Goal: Task Accomplishment & Management: Manage account settings

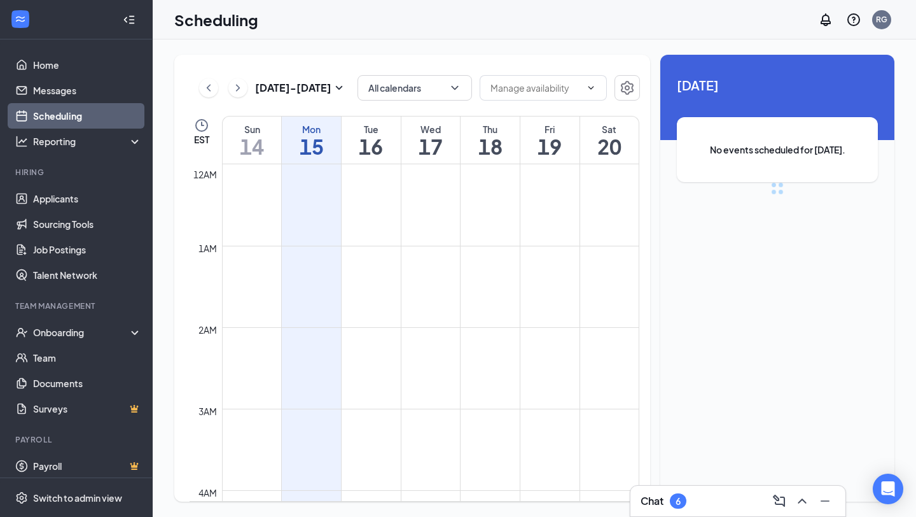
scroll to position [626, 0]
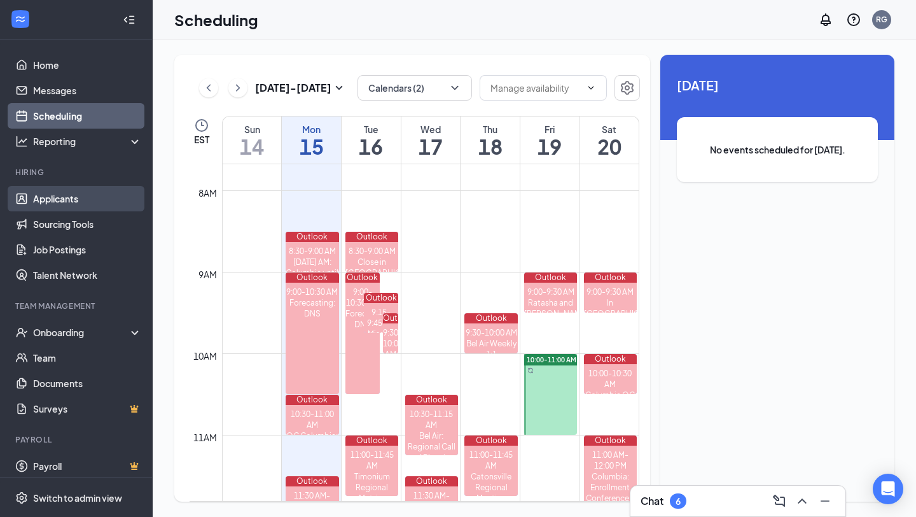
click at [50, 201] on link "Applicants" at bounding box center [87, 198] width 109 height 25
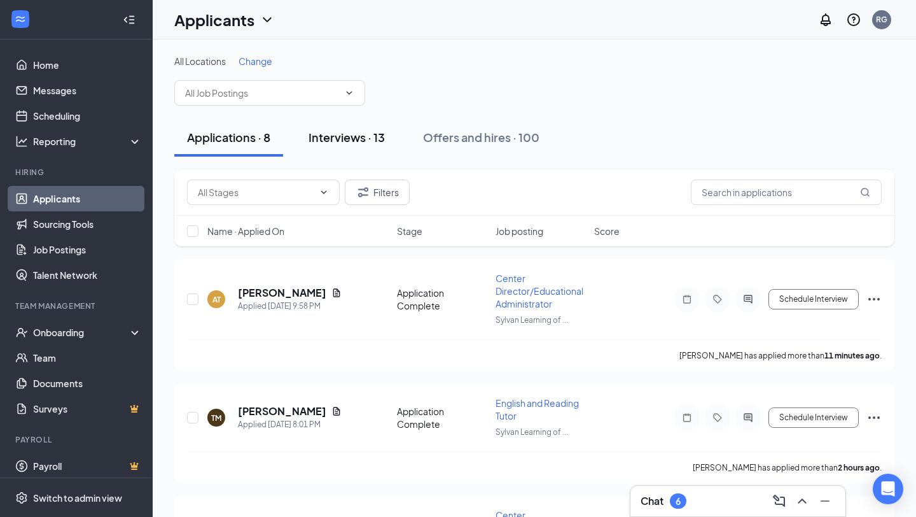
click at [344, 129] on div "Interviews · 13" at bounding box center [347, 137] width 76 height 16
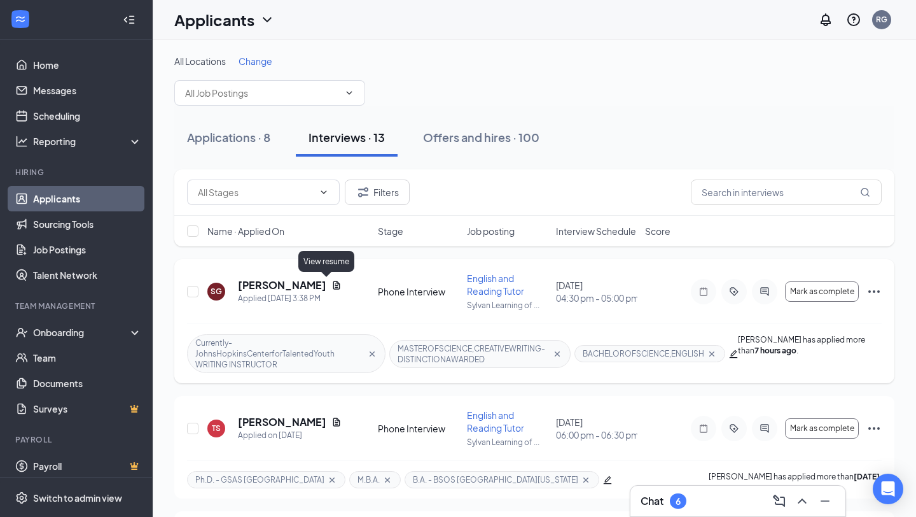
click at [332, 286] on icon "Document" at bounding box center [337, 285] width 10 height 10
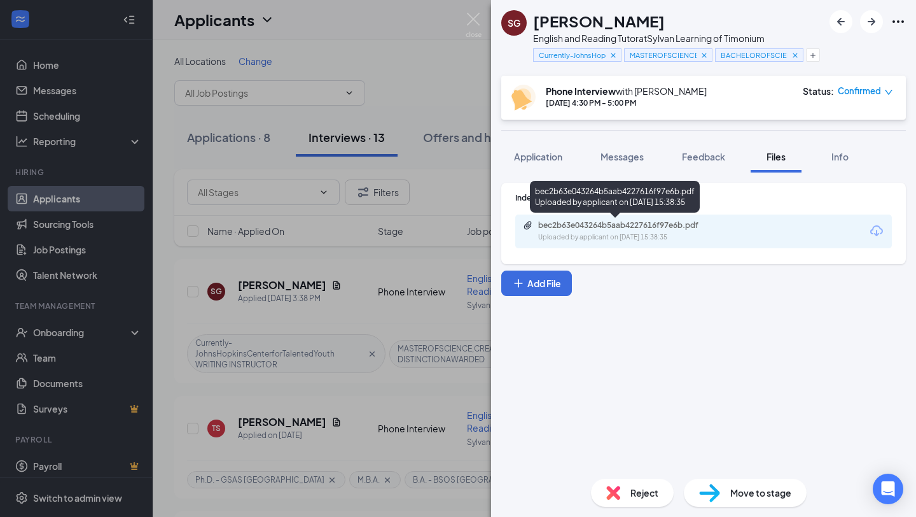
click at [555, 232] on div "Uploaded by applicant on [DATE] 15:38:35" at bounding box center [633, 237] width 191 height 10
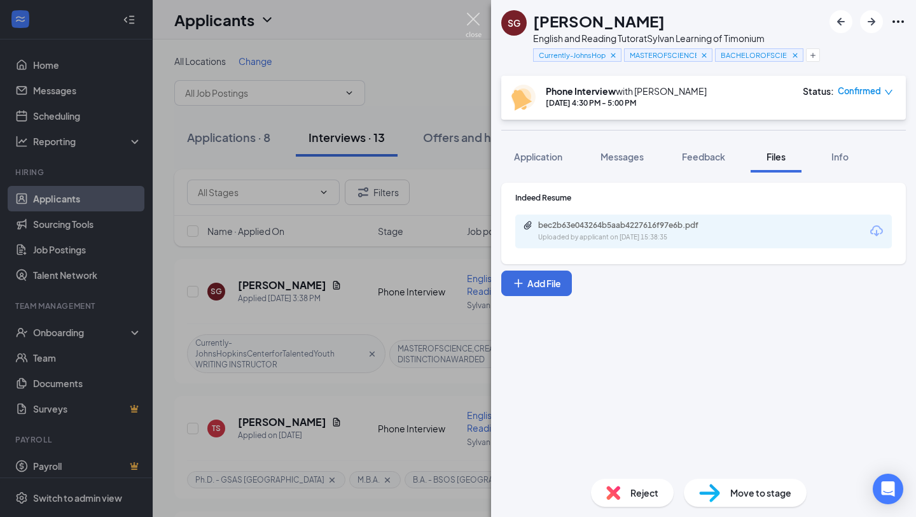
click at [479, 28] on img at bounding box center [474, 25] width 16 height 25
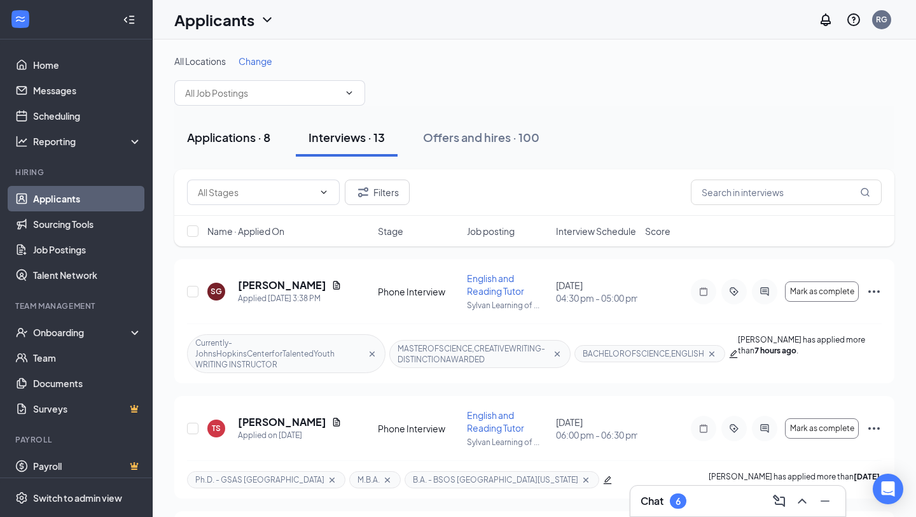
click at [255, 141] on div "Applications · 8" at bounding box center [228, 137] width 83 height 16
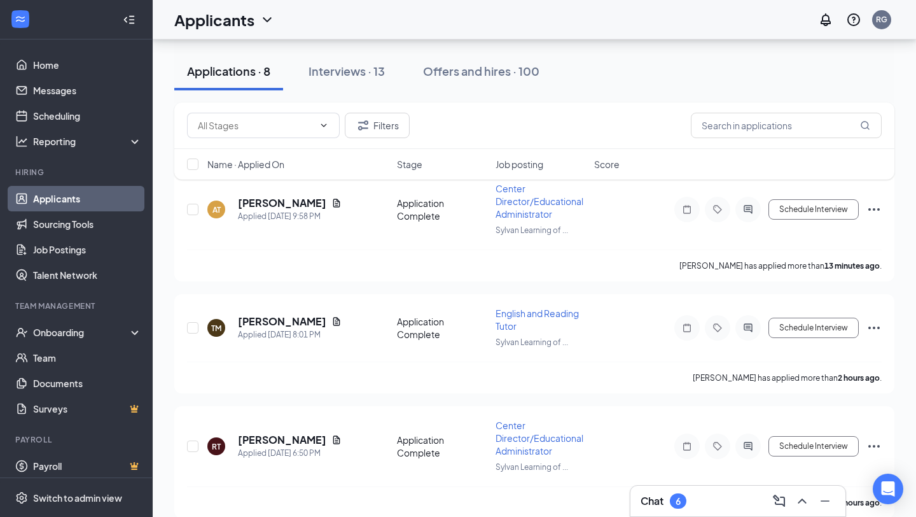
scroll to position [87, 0]
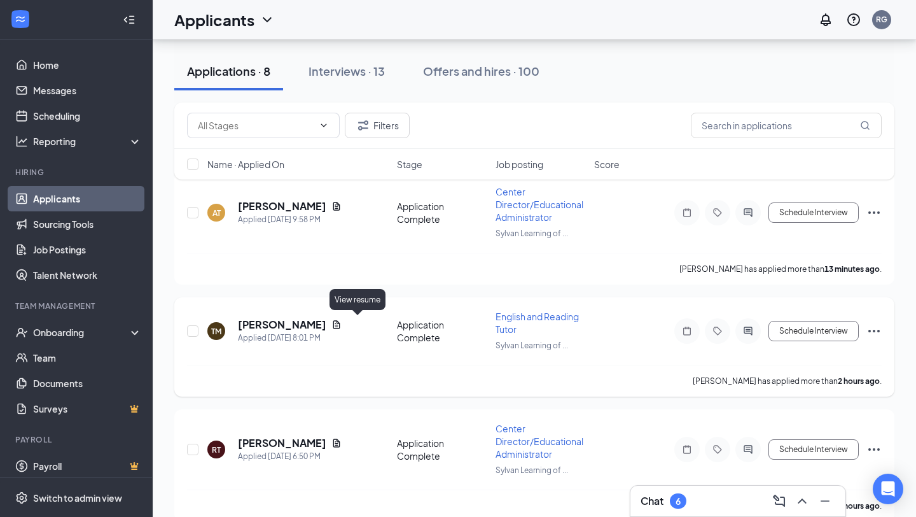
click at [342, 326] on icon "Document" at bounding box center [337, 324] width 10 height 10
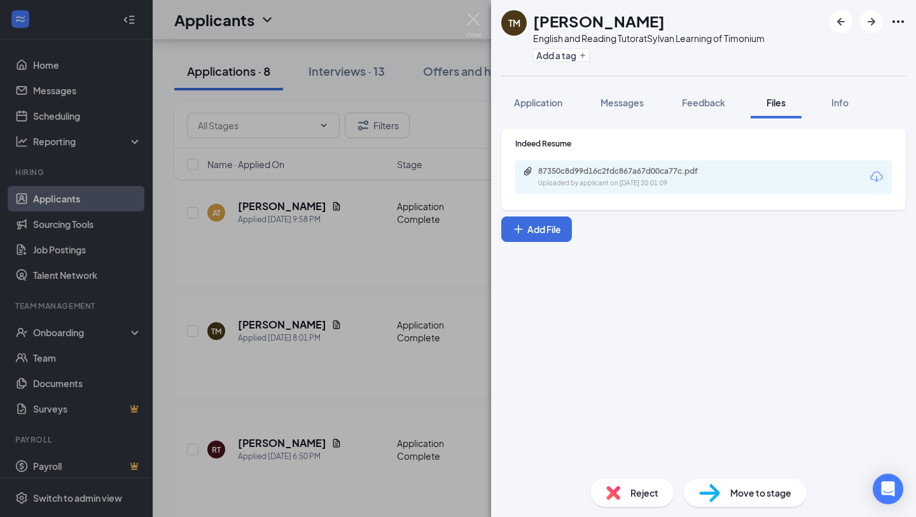
click at [604, 185] on div "Uploaded by applicant on [DATE] 20:01:09" at bounding box center [633, 183] width 191 height 10
